Goal: Entertainment & Leisure: Browse casually

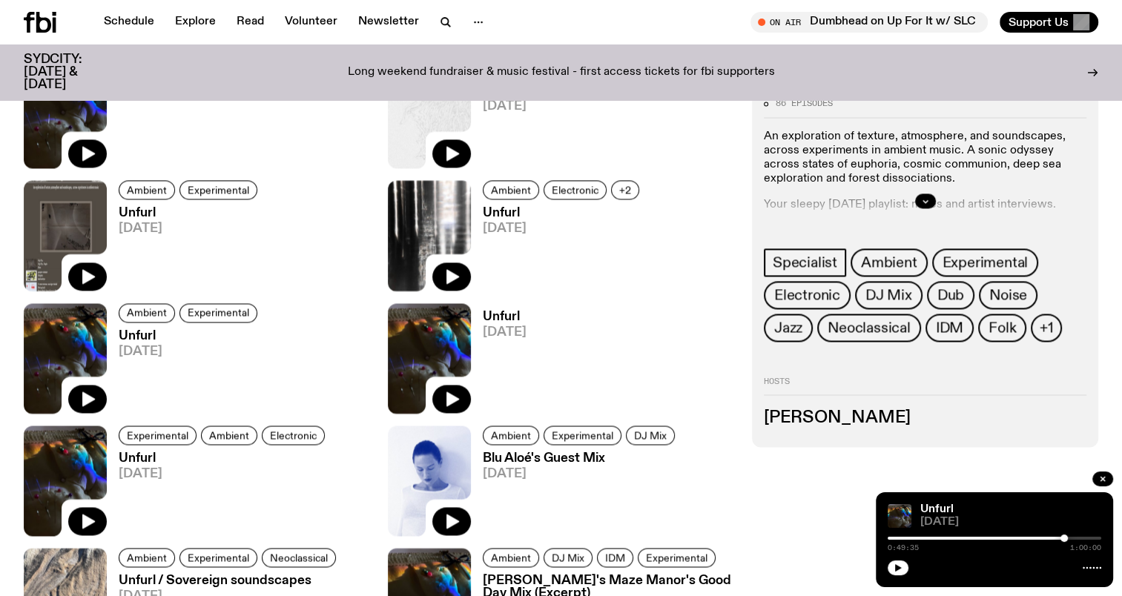
scroll to position [2196, 0]
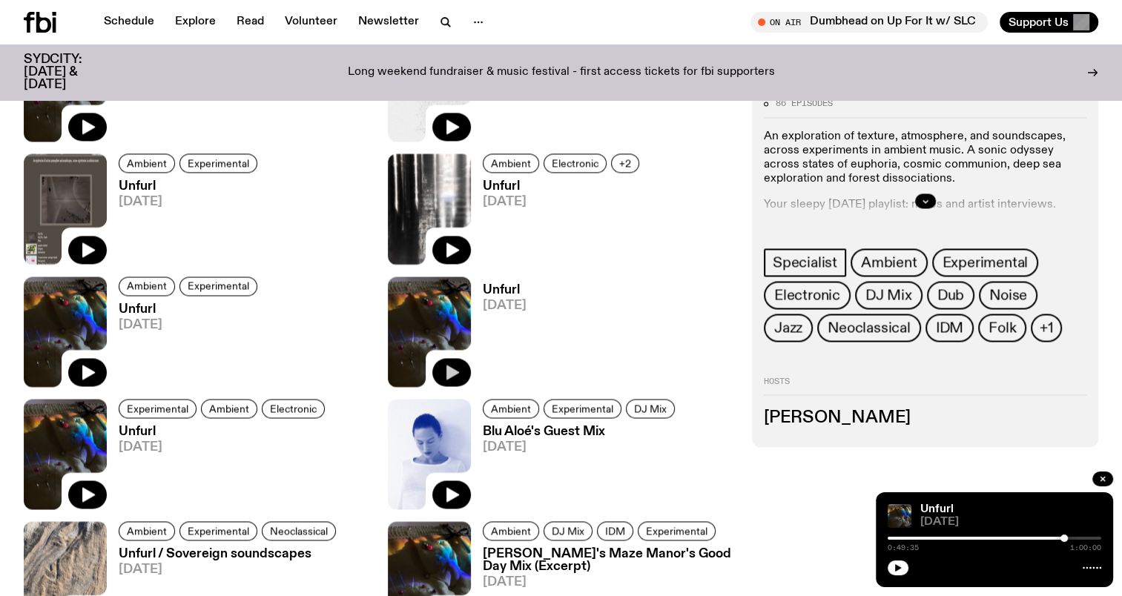
click at [458, 369] on icon "button" at bounding box center [452, 373] width 18 height 18
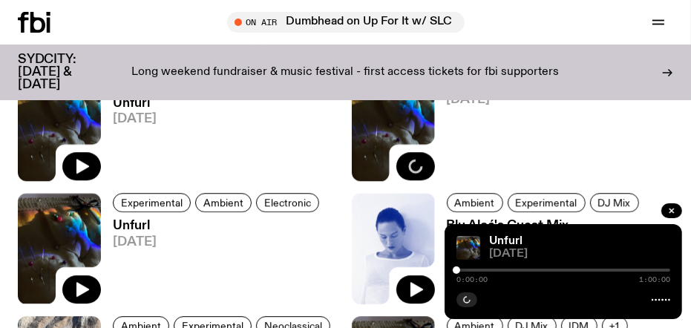
scroll to position [2615, 0]
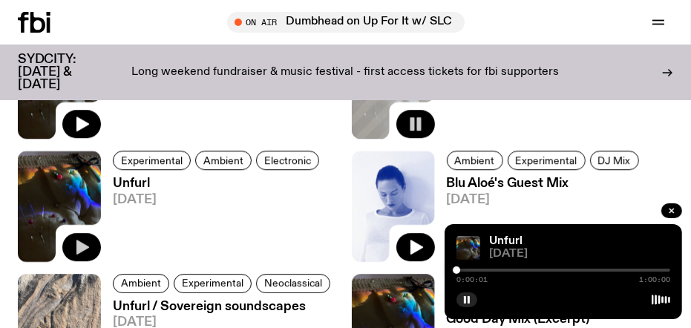
click at [77, 244] on icon "button" at bounding box center [82, 247] width 13 height 15
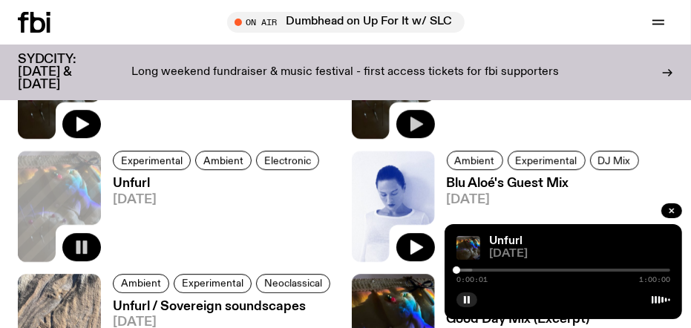
click at [461, 270] on div at bounding box center [366, 270] width 214 height 3
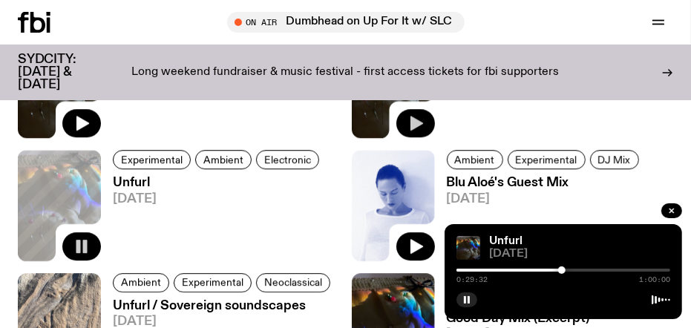
click at [574, 269] on div at bounding box center [563, 270] width 214 height 3
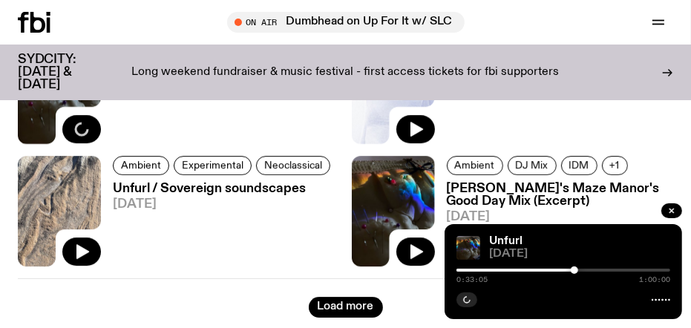
scroll to position [2764, 0]
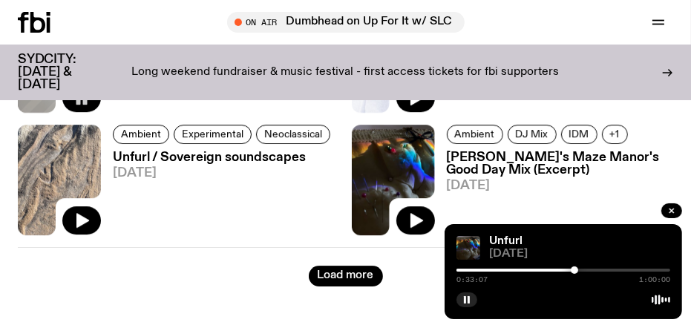
click at [96, 208] on div at bounding box center [81, 220] width 39 height 29
click at [93, 208] on button "button" at bounding box center [81, 220] width 39 height 28
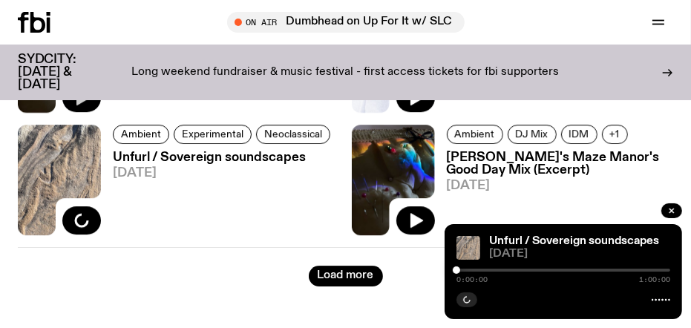
click at [461, 269] on div at bounding box center [459, 270] width 214 height 3
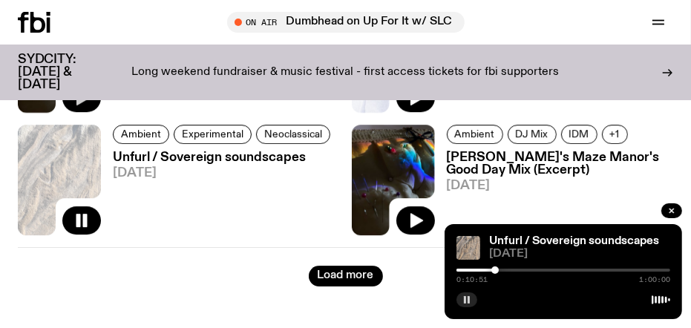
click at [467, 297] on rect "button" at bounding box center [468, 299] width 2 height 7
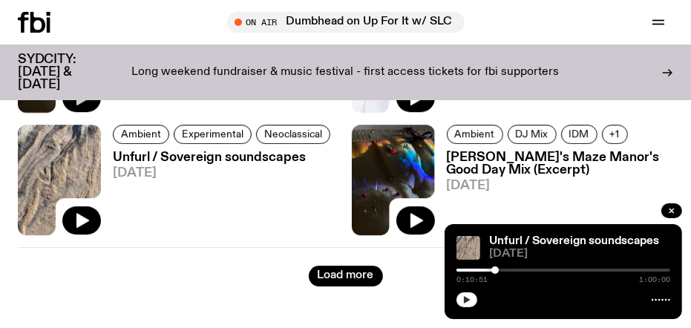
click at [468, 295] on button "button" at bounding box center [466, 299] width 21 height 15
